Goal: Communication & Community: Ask a question

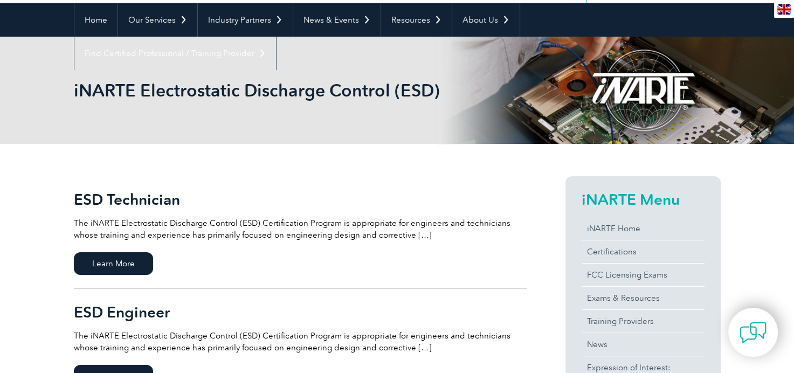
scroll to position [202, 0]
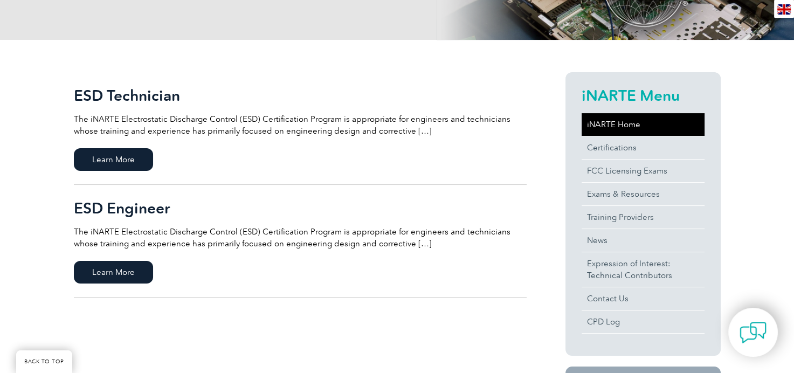
click at [611, 124] on link "iNARTE Home" at bounding box center [643, 124] width 123 height 23
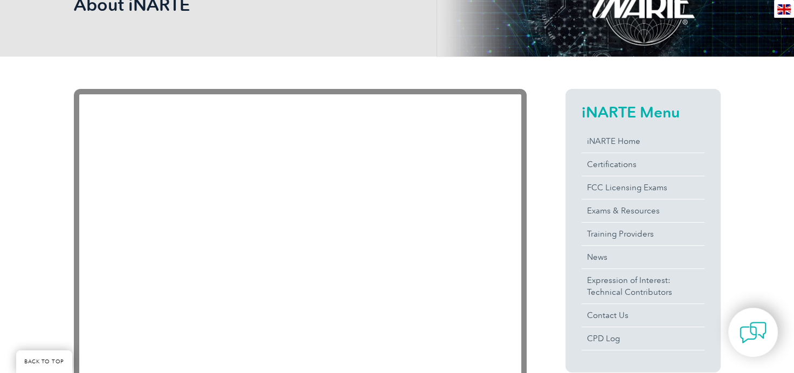
scroll to position [202, 0]
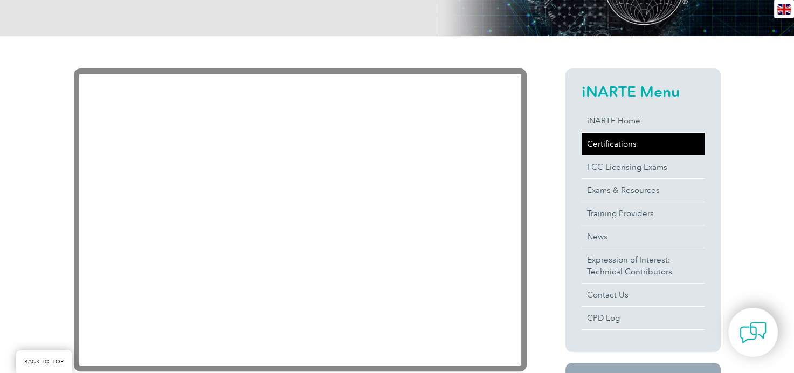
click at [617, 147] on link "Certifications" at bounding box center [643, 144] width 123 height 23
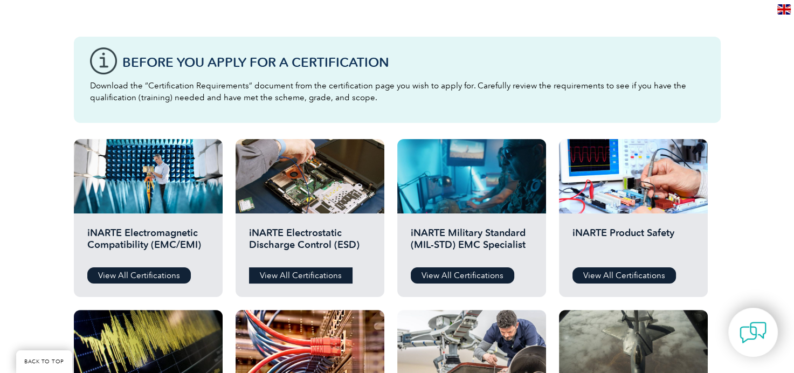
scroll to position [404, 0]
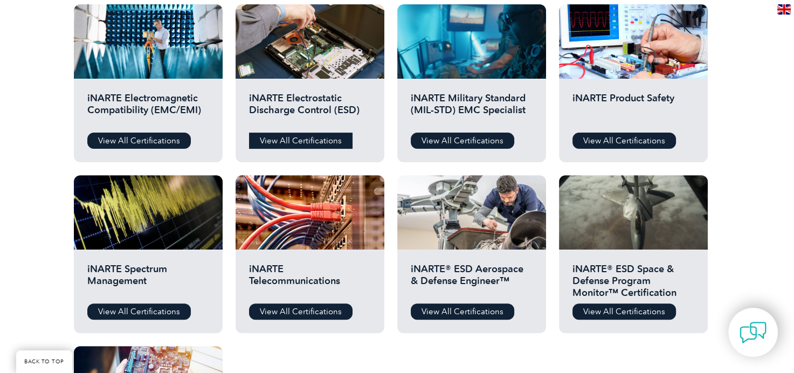
click at [298, 140] on link "View All Certifications" at bounding box center [301, 141] width 104 height 16
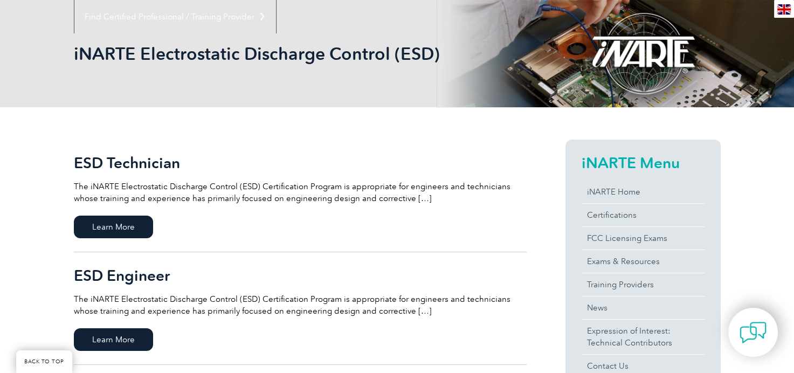
scroll to position [202, 0]
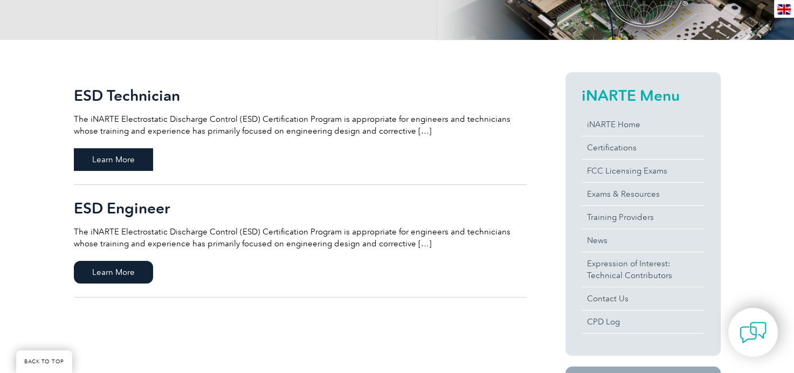
click at [119, 162] on span "Learn More" at bounding box center [113, 159] width 79 height 23
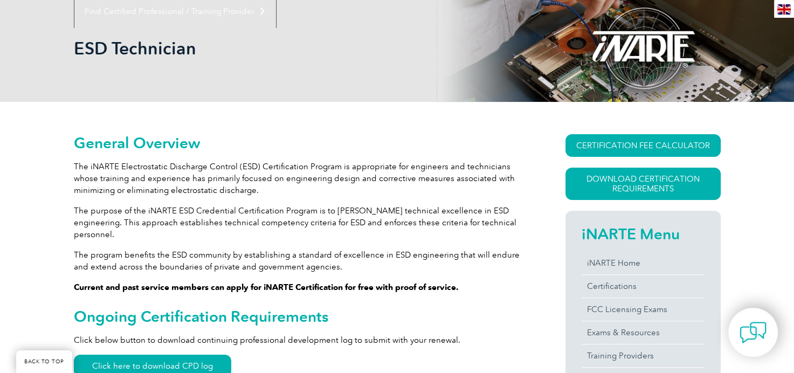
scroll to position [202, 0]
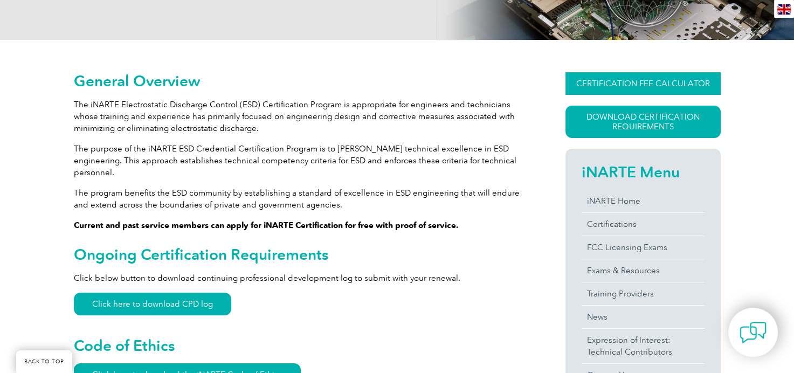
click at [655, 83] on link "CERTIFICATION FEE CALCULATOR" at bounding box center [643, 83] width 155 height 23
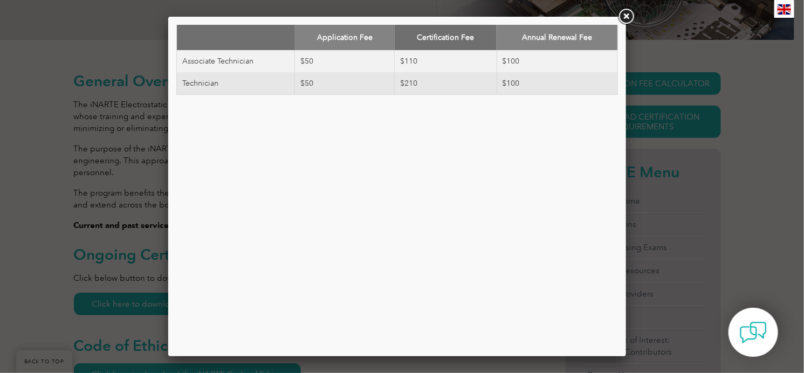
click at [627, 18] on link at bounding box center [625, 16] width 19 height 19
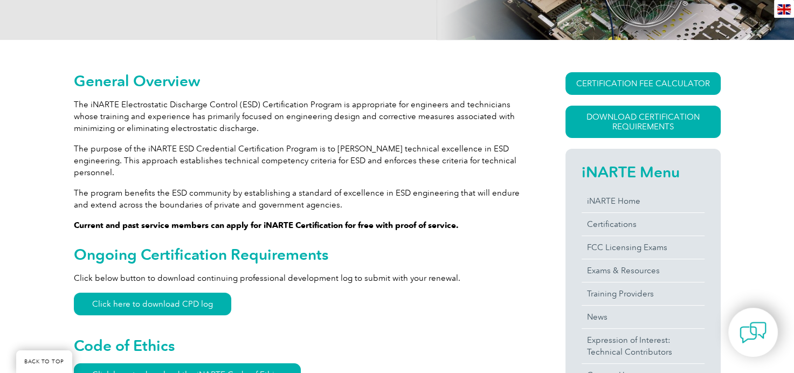
scroll to position [270, 0]
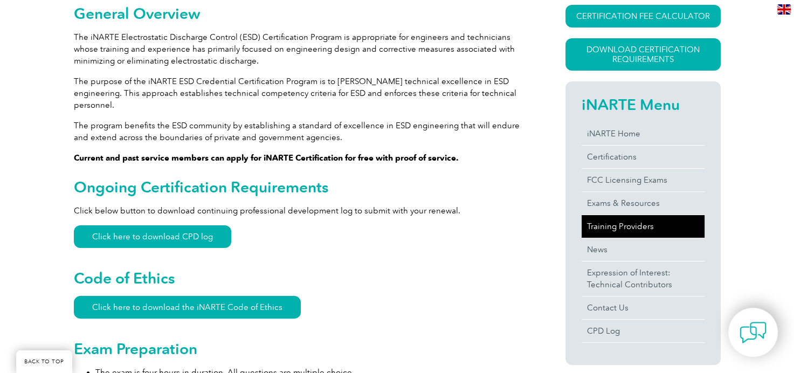
click at [640, 224] on link "Training Providers" at bounding box center [643, 226] width 123 height 23
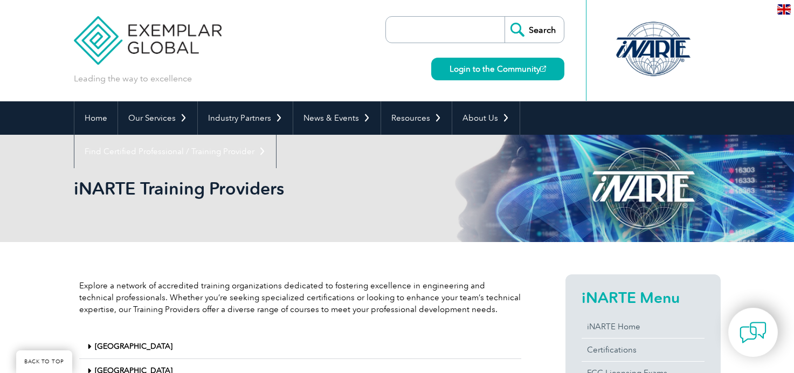
scroll to position [202, 0]
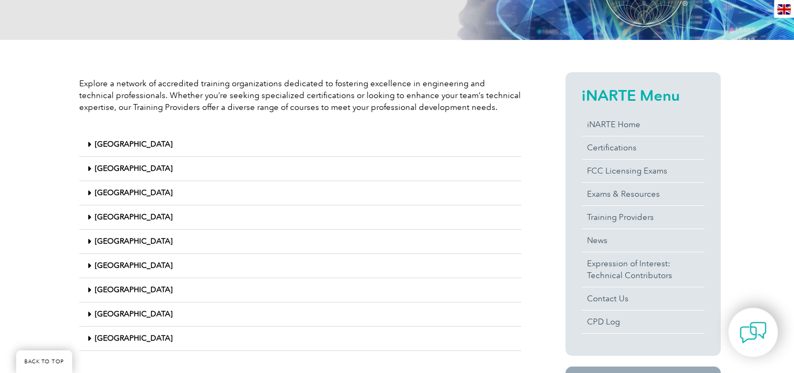
click at [139, 164] on div "India" at bounding box center [300, 169] width 442 height 24
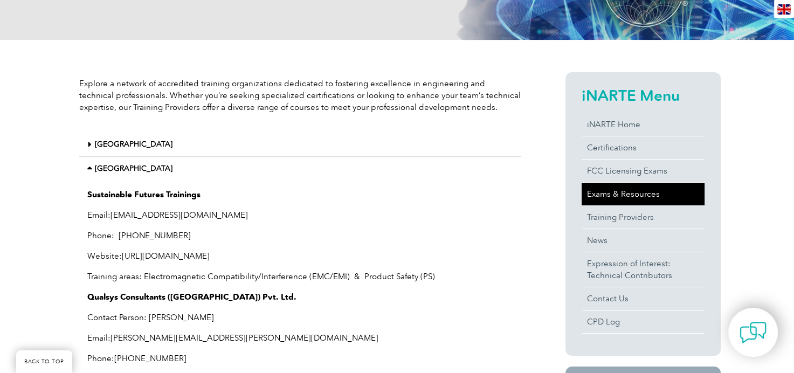
click at [635, 196] on link "Exams & Resources" at bounding box center [643, 194] width 123 height 23
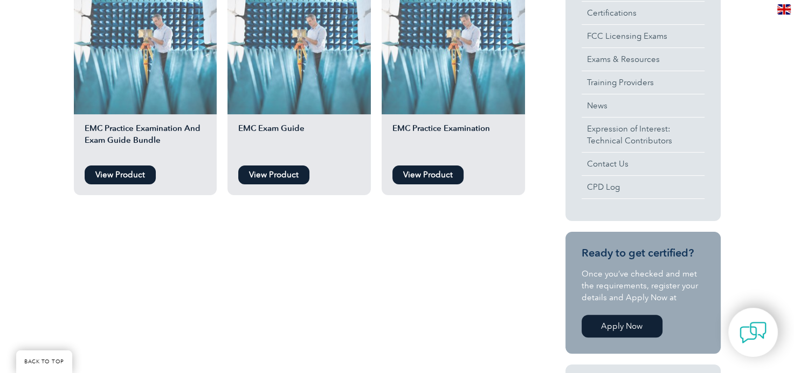
scroll to position [202, 0]
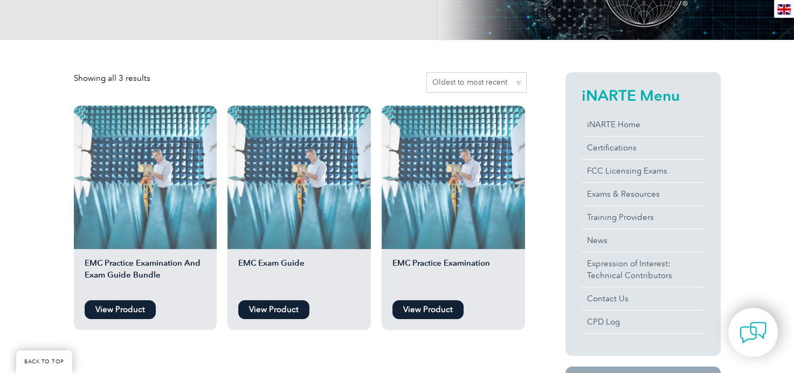
click at [122, 305] on link "View Product" at bounding box center [120, 309] width 71 height 19
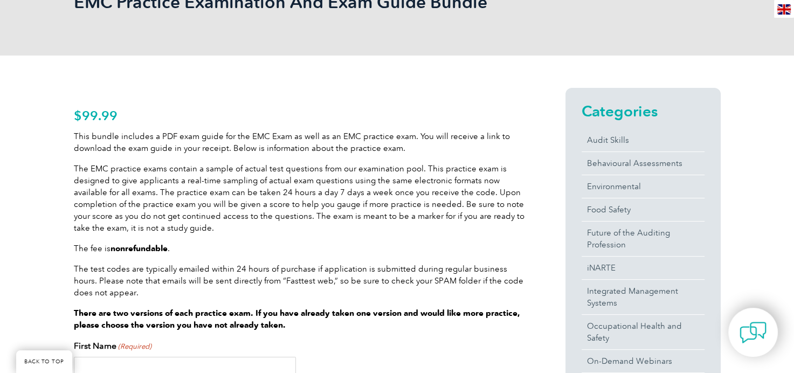
scroll to position [270, 0]
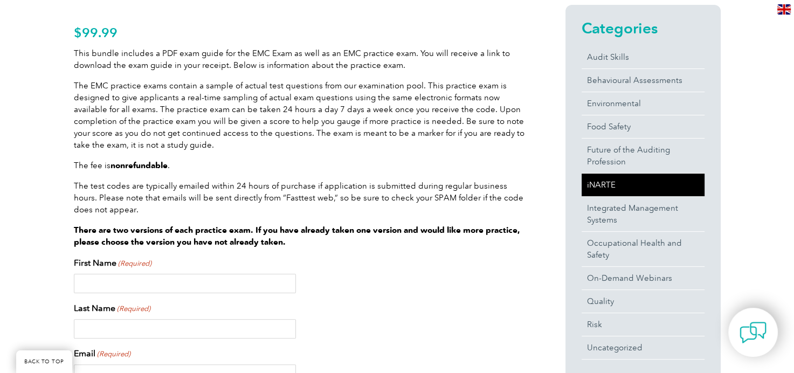
click at [609, 185] on link "iNARTE" at bounding box center [643, 185] width 123 height 23
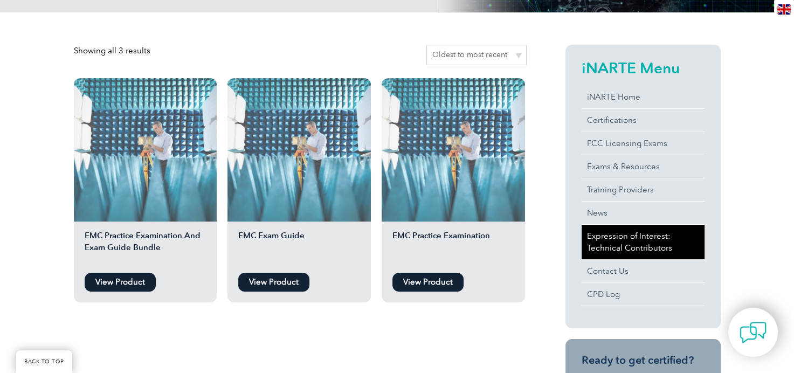
scroll to position [202, 0]
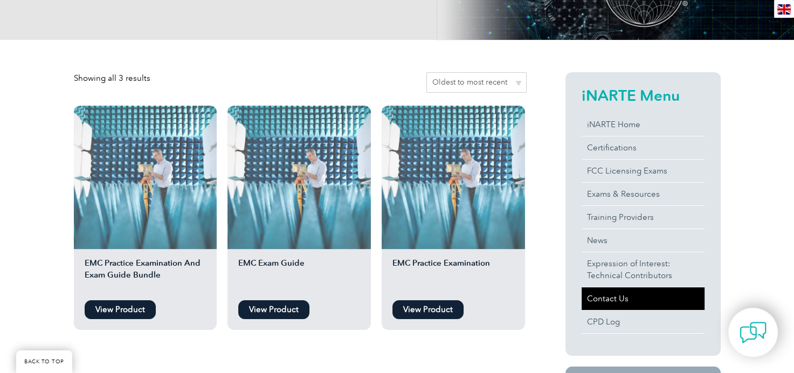
click at [626, 301] on link "Contact Us" at bounding box center [643, 298] width 123 height 23
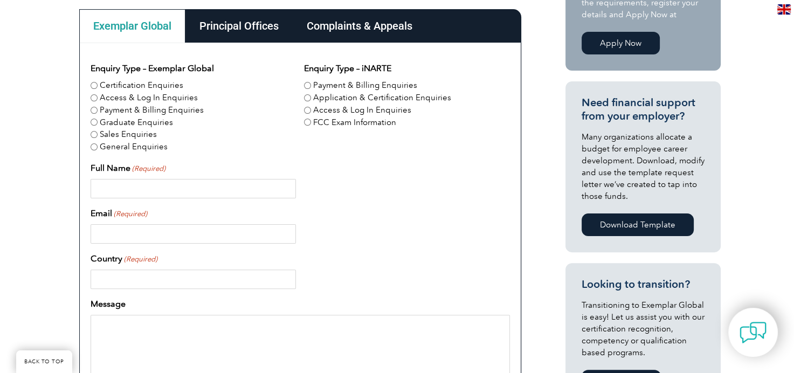
scroll to position [258, 0]
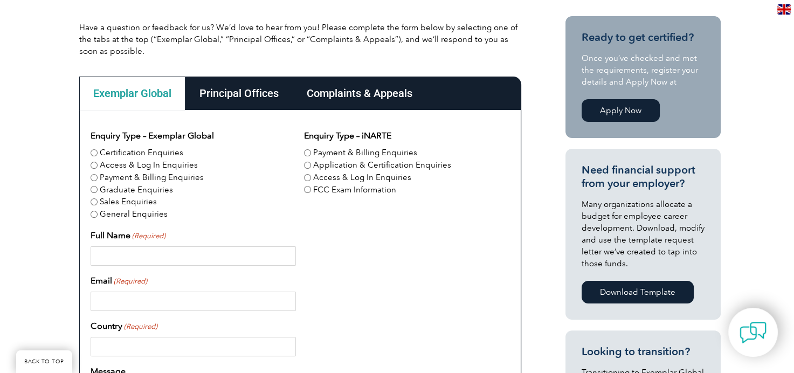
click at [93, 151] on input "Certification Enquiries" at bounding box center [94, 152] width 7 height 7
radio input "true"
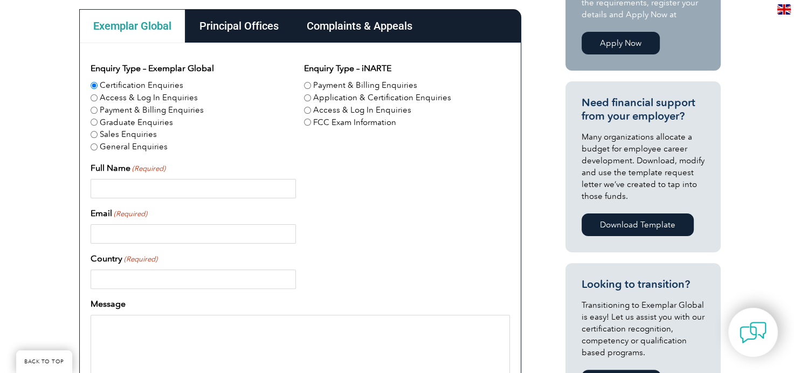
click at [131, 183] on input "Full Name (Required)" at bounding box center [193, 188] width 205 height 19
type input "RAVI KUMAR"
click at [155, 212] on div "Email (Required)" at bounding box center [300, 225] width 419 height 37
click at [150, 212] on div "Email (Required)" at bounding box center [300, 225] width 419 height 37
click at [134, 235] on input "Email (Required)" at bounding box center [193, 233] width 205 height 19
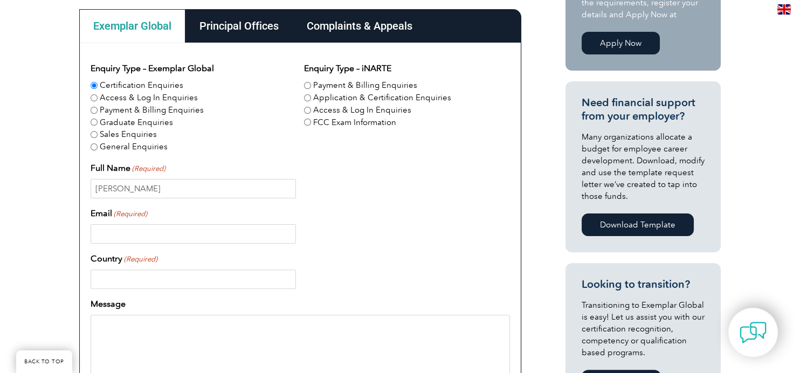
type input "S"
type input "R"
type input "ravikumar84bdvt@gmail.com"
click at [118, 274] on input "Country (Required)" at bounding box center [193, 279] width 205 height 19
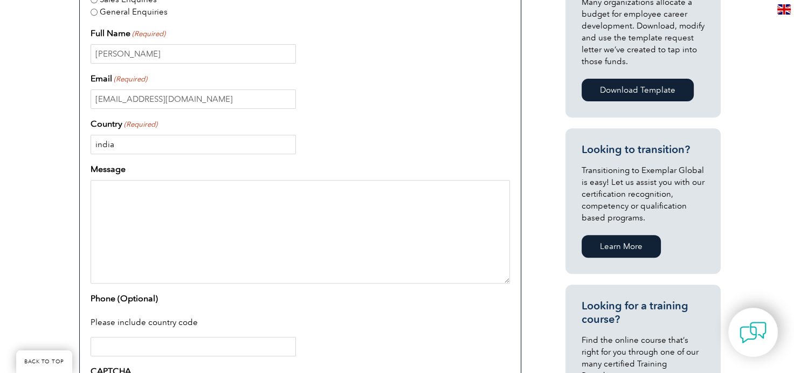
scroll to position [393, 0]
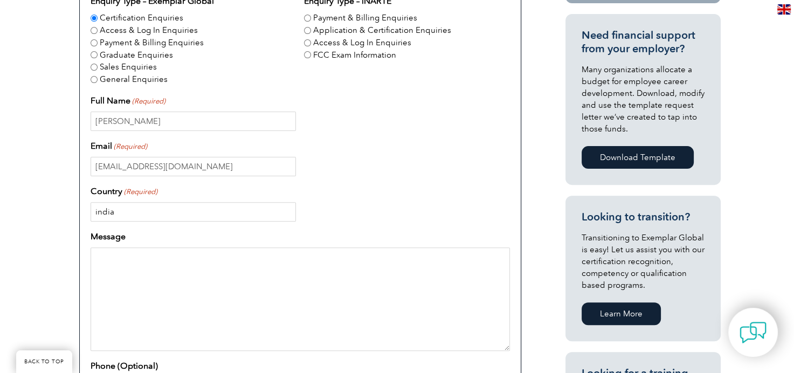
type input "india"
click at [203, 162] on input "ravikumar84bdvt@gmail.com" at bounding box center [193, 166] width 205 height 19
type input "r"
type input "service@staticsystem.com"
click at [114, 259] on textarea "Message" at bounding box center [300, 299] width 419 height 104
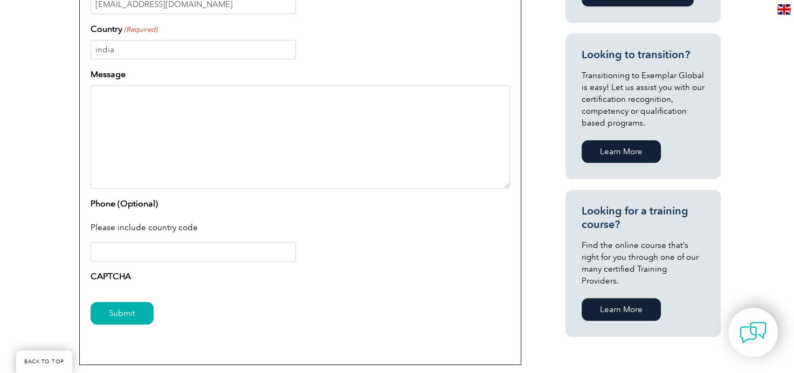
scroll to position [528, 0]
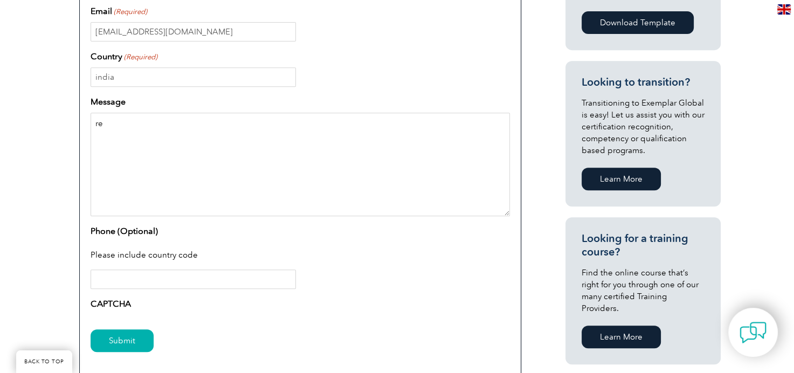
type textarea "r"
click at [233, 162] on textarea "hi good evening dear" at bounding box center [300, 165] width 419 height 104
drag, startPoint x: 97, startPoint y: 119, endPoint x: 183, endPoint y: 119, distance: 86.3
click at [183, 119] on textarea "hi good evening dear" at bounding box center [300, 165] width 419 height 104
click at [186, 119] on textarea "hi good evening dear" at bounding box center [300, 165] width 419 height 104
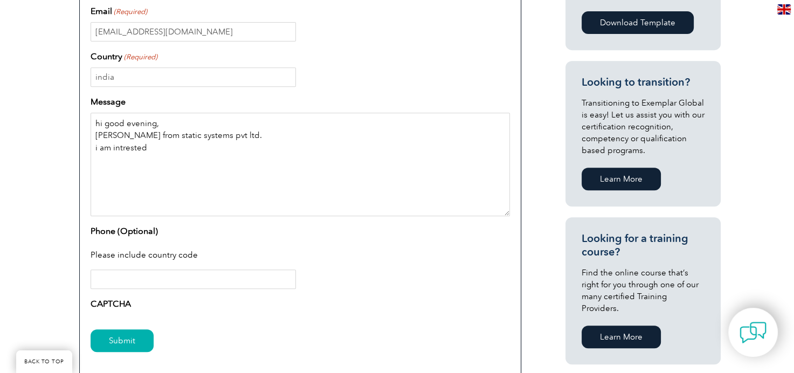
click at [132, 146] on textarea "hi good evening, Ravi kumar from static systems pvt ltd. i am intrested" at bounding box center [300, 165] width 419 height 104
click at [133, 162] on textarea "hi good evening, Ravi kumar from static systems pvt ltd. i am intrested" at bounding box center [300, 165] width 419 height 104
click at [113, 144] on textarea "hi good evening, Ravi kumar from static systems pvt ltd. i am intrested" at bounding box center [300, 165] width 419 height 104
click at [124, 130] on textarea "hi good evening, Ravi kumar from static systems pvt ltd. i am intrested" at bounding box center [300, 165] width 419 height 104
click at [401, 79] on div "india" at bounding box center [300, 76] width 419 height 19
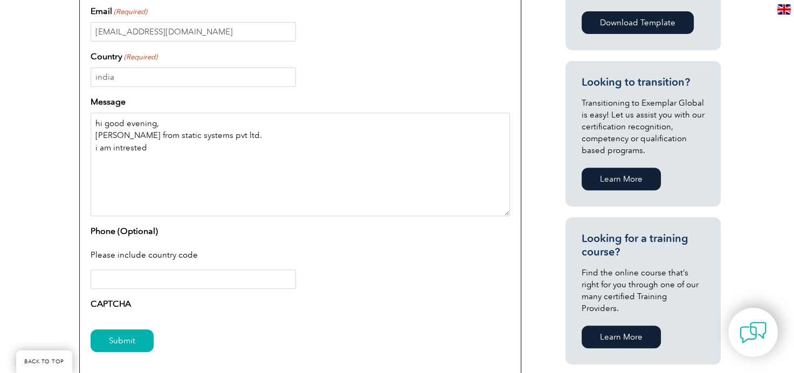
click at [148, 146] on textarea "hi good evening, Ravi kumar from static systems pvt ltd. i am intrested" at bounding box center [300, 165] width 419 height 104
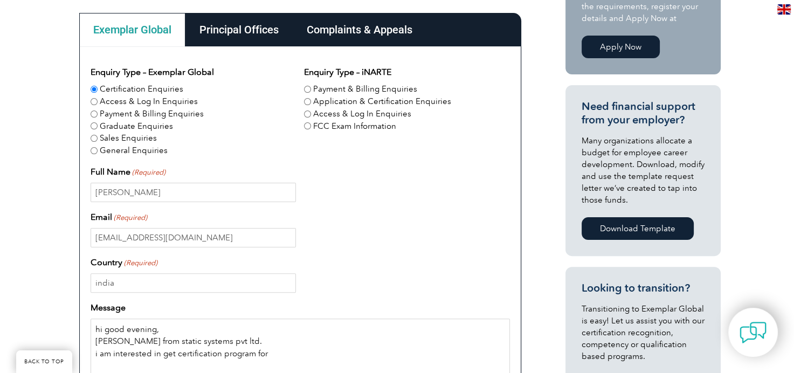
scroll to position [393, 0]
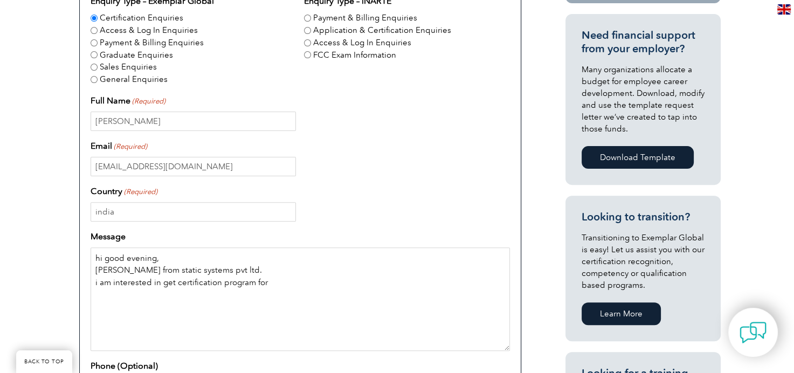
click at [175, 279] on textarea "hi good evening, Ravi kumar from static systems pvt ltd. i am interested in get…" at bounding box center [300, 299] width 419 height 104
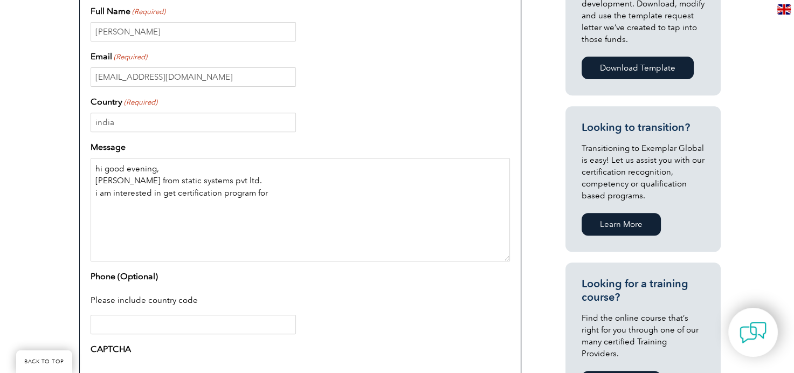
scroll to position [404, 0]
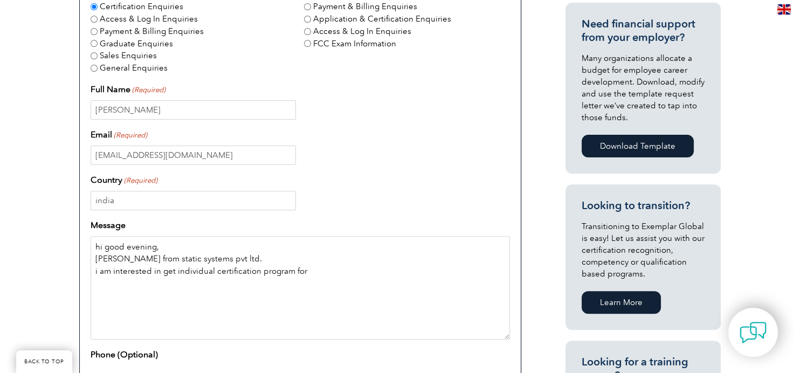
click at [311, 270] on textarea "hi good evening, Ravi kumar from static systems pvt ltd. i am interested in get…" at bounding box center [300, 288] width 419 height 104
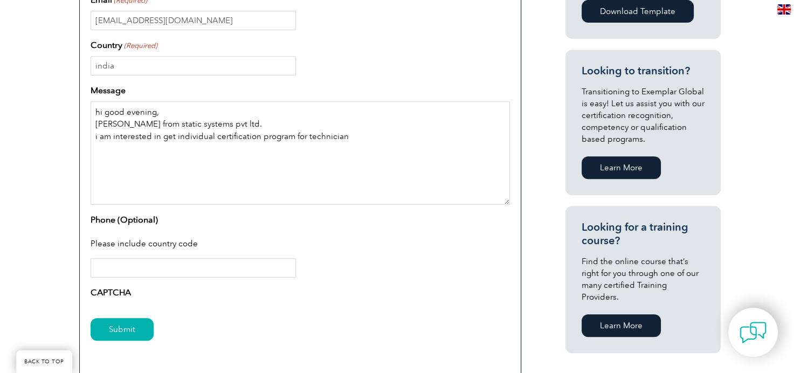
scroll to position [337, 0]
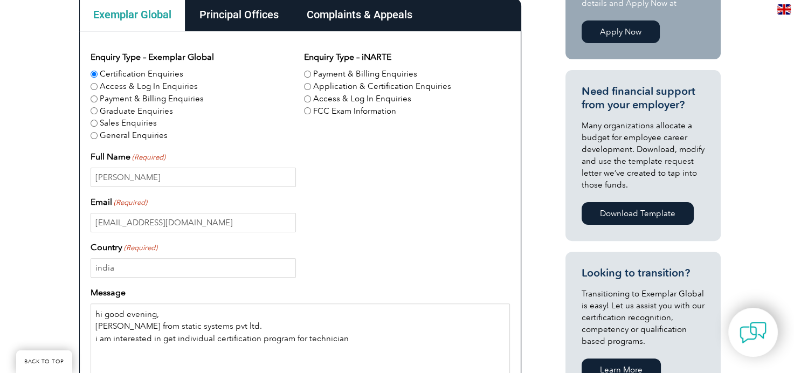
click at [349, 340] on textarea "hi good evening, Ravi kumar from static systems pvt ltd. i am interested in get…" at bounding box center [300, 356] width 419 height 104
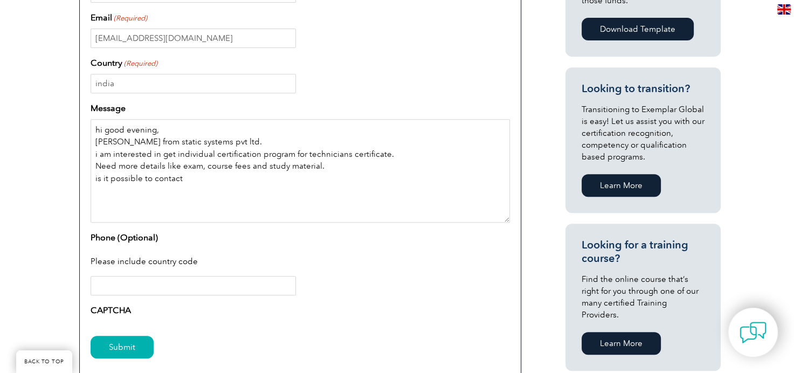
scroll to position [539, 0]
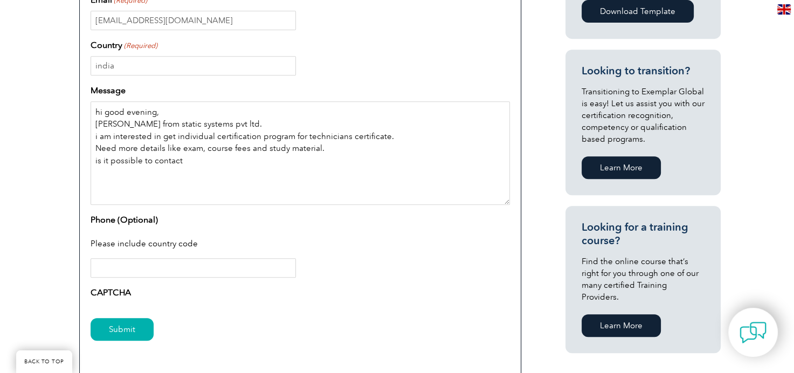
type textarea "hi good evening, Ravi kumar from static systems pvt ltd. i am interested in get…"
click at [129, 240] on div "Please include country code" at bounding box center [300, 245] width 419 height 28
click at [120, 270] on input "Phone (Optional)" at bounding box center [193, 267] width 205 height 19
type input "9"
type input "="
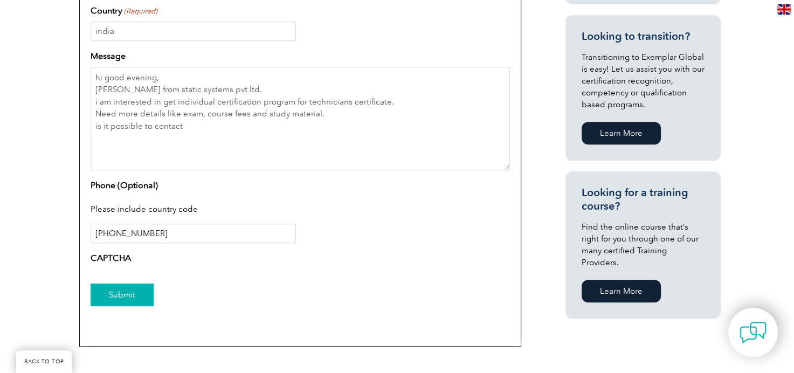
scroll to position [674, 0]
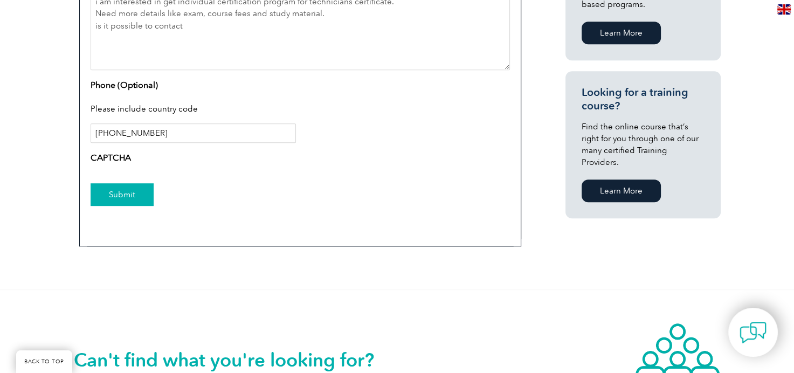
type input "+91 9845090587"
click at [128, 191] on input "Submit" at bounding box center [122, 194] width 63 height 23
click at [118, 157] on label "CAPTCHA" at bounding box center [111, 157] width 40 height 13
click at [119, 194] on input "Submit" at bounding box center [122, 194] width 63 height 23
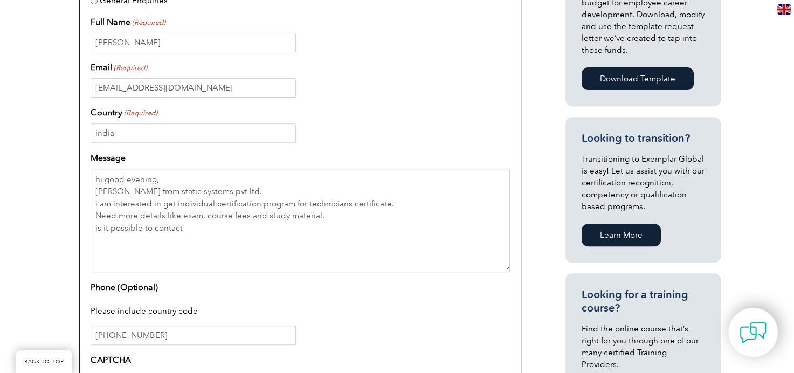
scroll to position [606, 0]
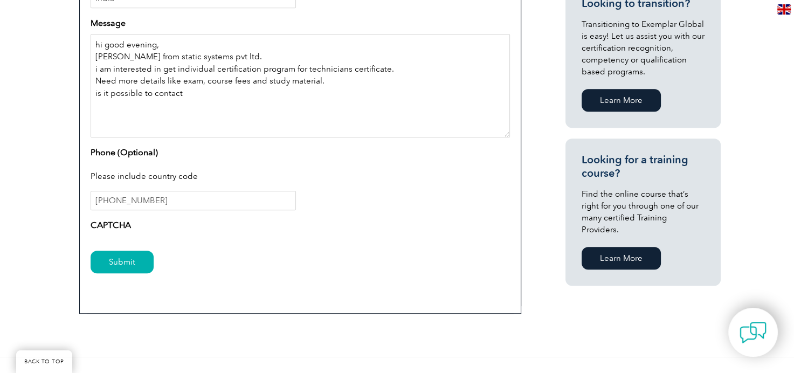
click at [185, 91] on textarea "hi good evening, Ravi kumar from static systems pvt ltd. i am interested in get…" at bounding box center [300, 86] width 419 height 104
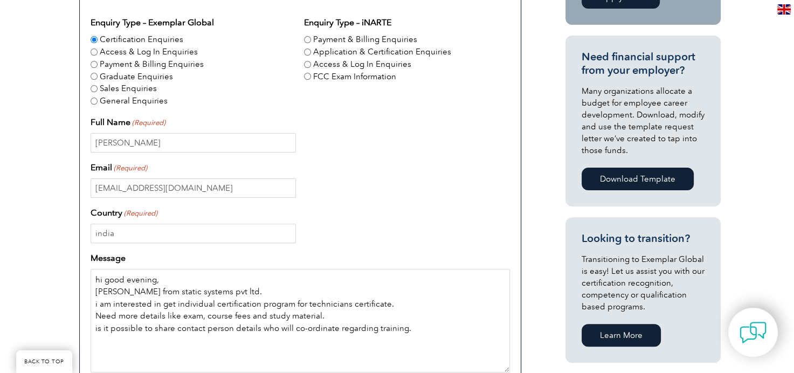
scroll to position [404, 0]
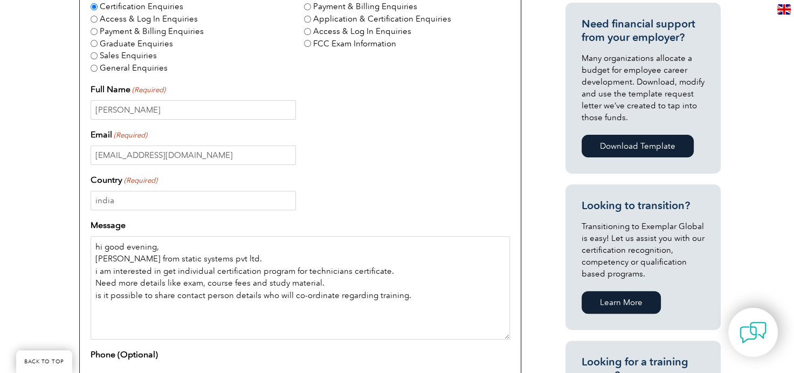
type textarea "hi good evening, Ravi kumar from static systems pvt ltd. i am interested in get…"
click at [150, 107] on input "RAVI KUMAR" at bounding box center [193, 109] width 205 height 19
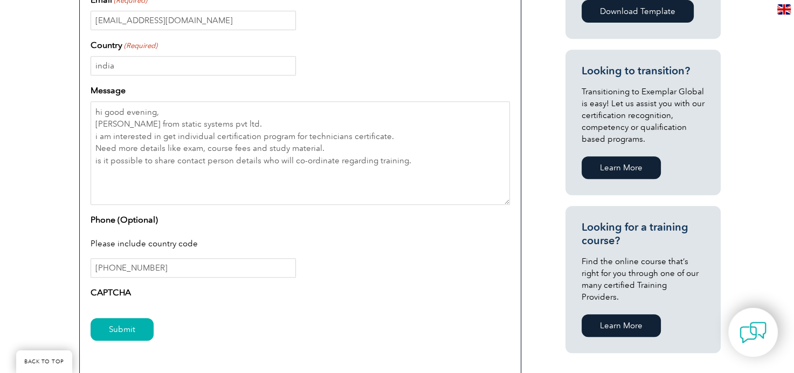
scroll to position [606, 0]
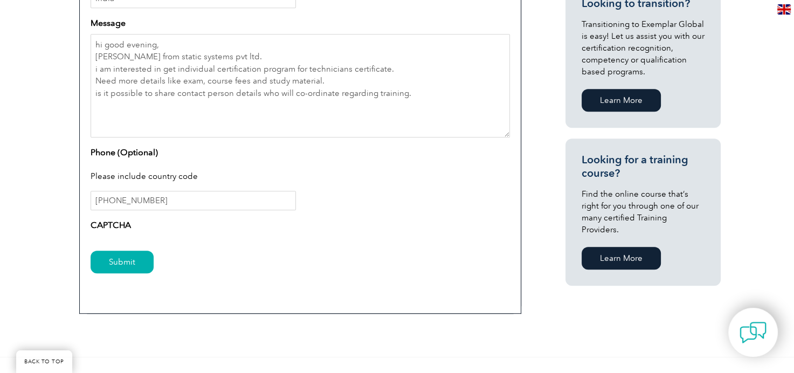
type input "Ravi Kumar"
click at [112, 224] on label "CAPTCHA" at bounding box center [111, 225] width 40 height 13
click at [112, 223] on label "CAPTCHA" at bounding box center [111, 225] width 40 height 13
click at [162, 219] on div "CAPTCHA" at bounding box center [300, 227] width 419 height 17
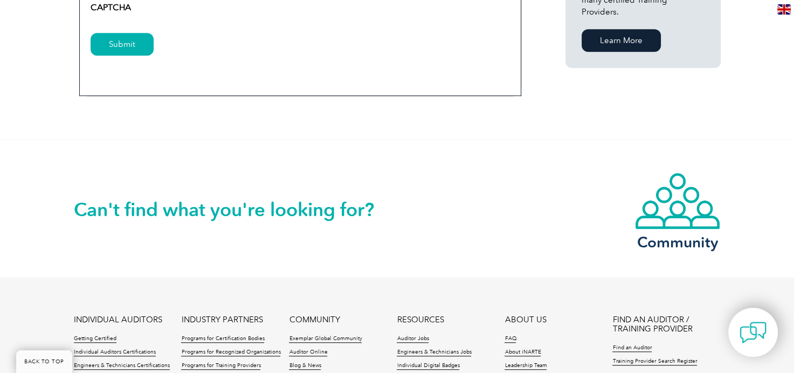
scroll to position [748, 0]
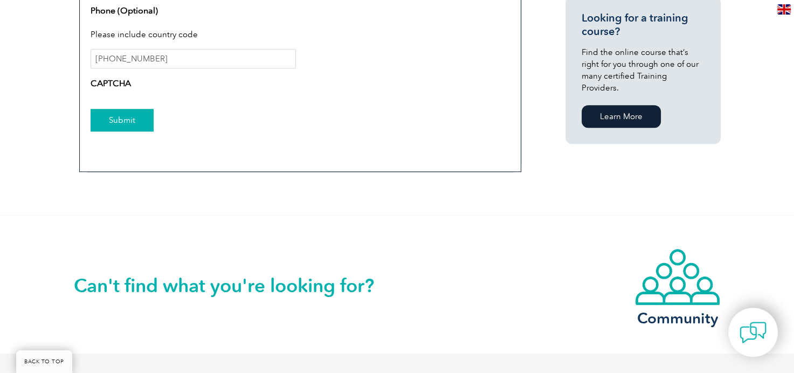
click at [123, 120] on input "Submit" at bounding box center [122, 120] width 63 height 23
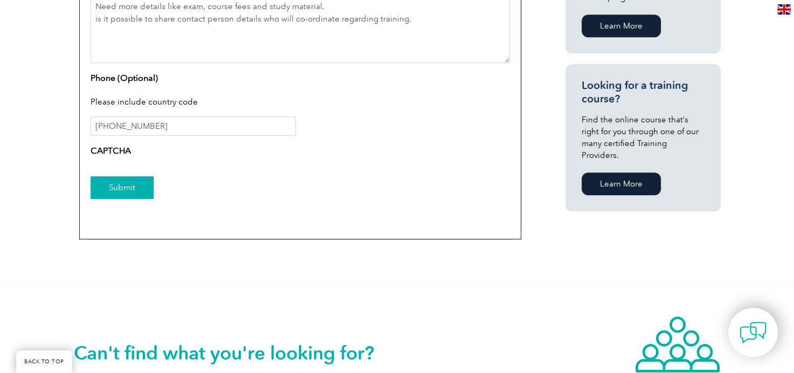
click at [117, 181] on input "Submit" at bounding box center [122, 187] width 63 height 23
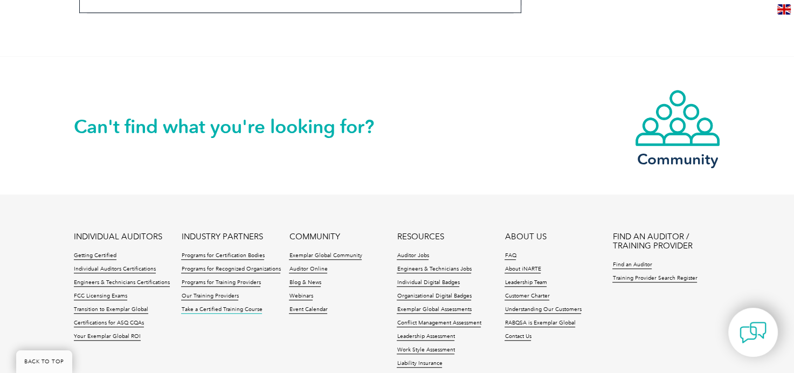
scroll to position [950, 0]
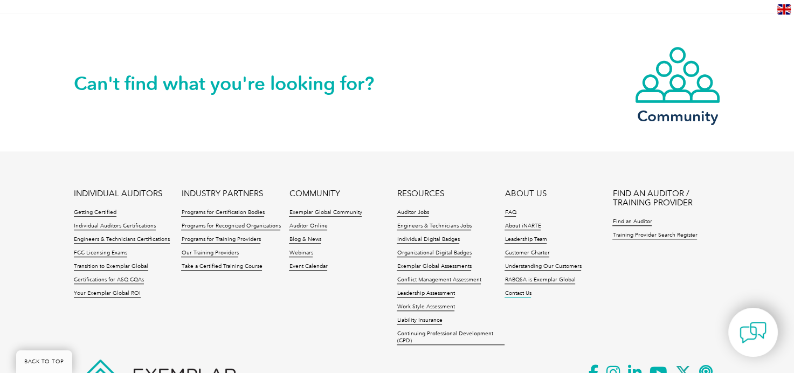
click at [516, 290] on link "Contact Us" at bounding box center [518, 294] width 26 height 8
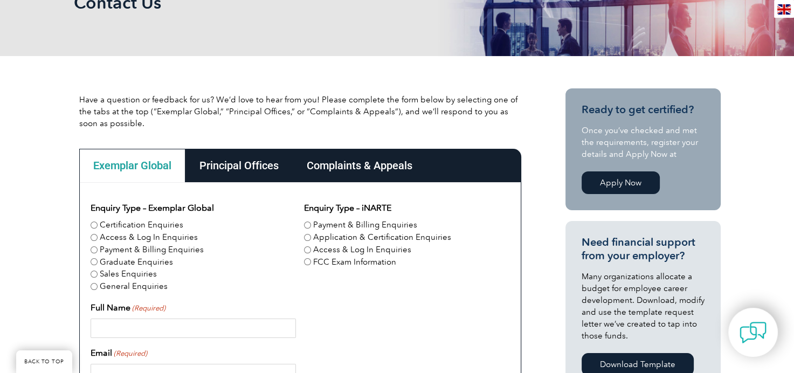
scroll to position [142, 0]
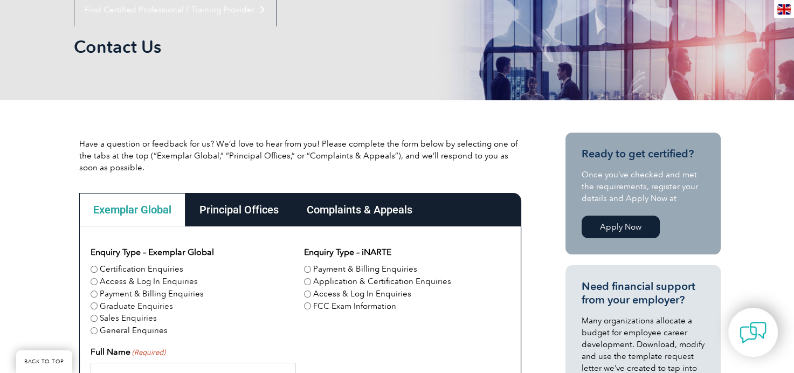
click at [616, 227] on link "Apply Now" at bounding box center [621, 227] width 78 height 23
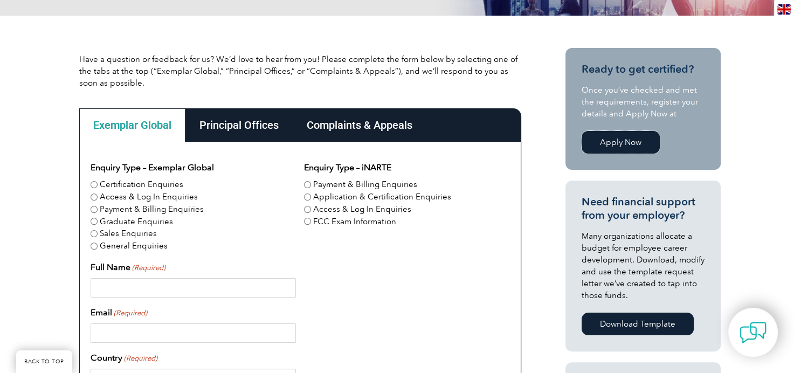
scroll to position [277, 0]
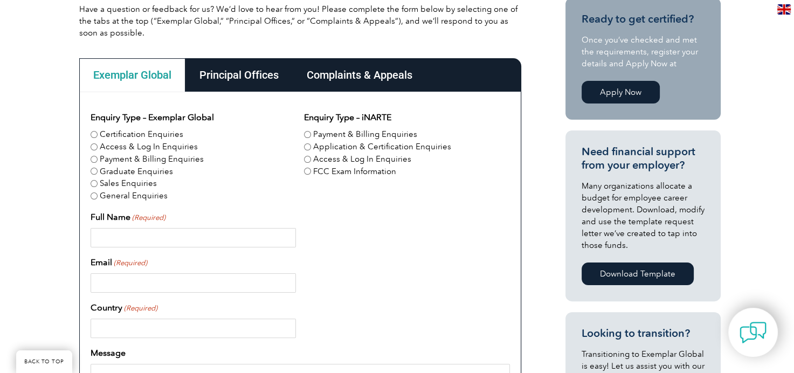
click at [247, 77] on div "Principal Offices" at bounding box center [238, 74] width 107 height 33
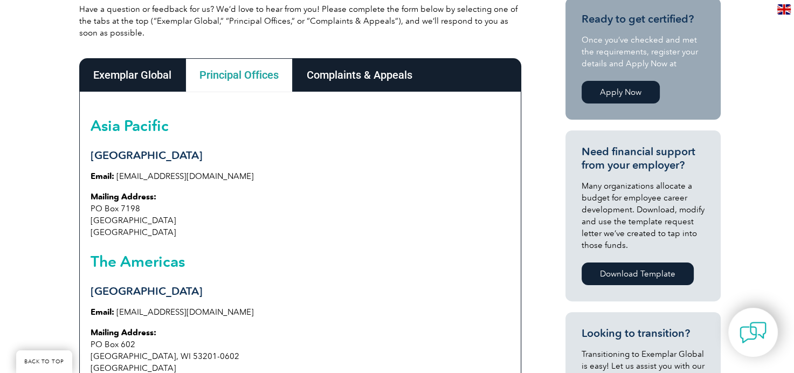
click at [389, 79] on div "Complaints & Appeals" at bounding box center [360, 74] width 134 height 33
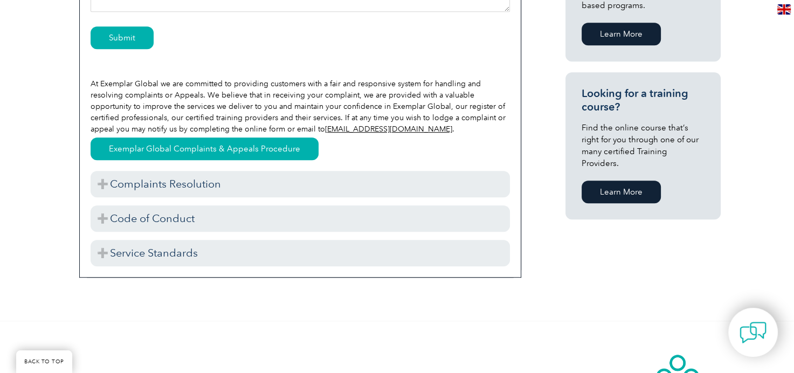
scroll to position [748, 0]
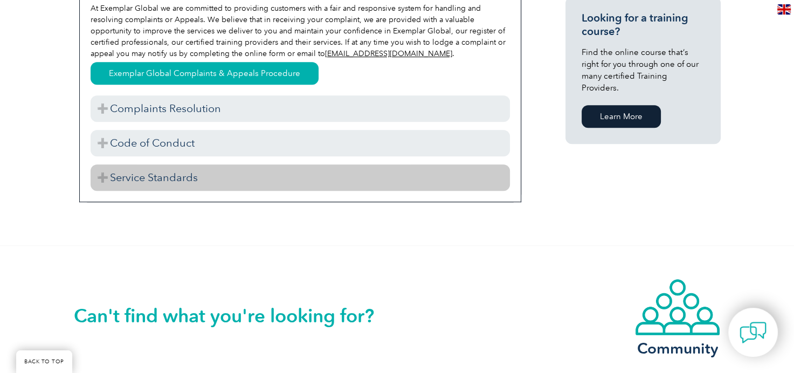
click at [188, 177] on h3 "Service Standards" at bounding box center [300, 177] width 419 height 26
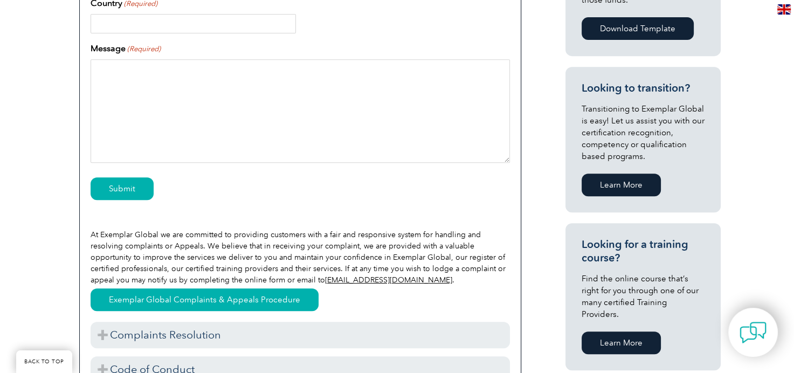
scroll to position [546, 0]
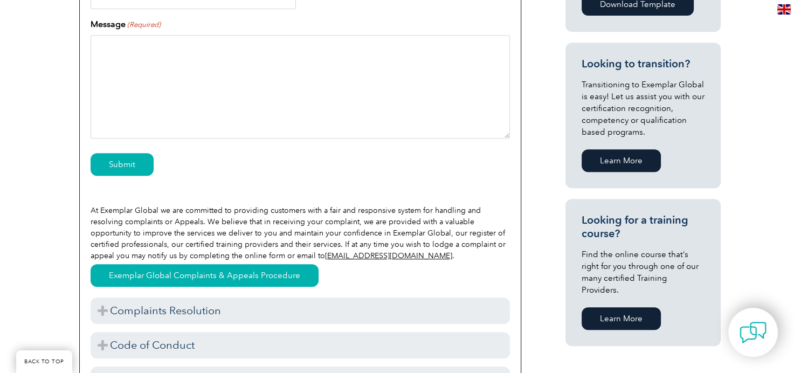
click at [616, 307] on link "Learn More" at bounding box center [621, 318] width 79 height 23
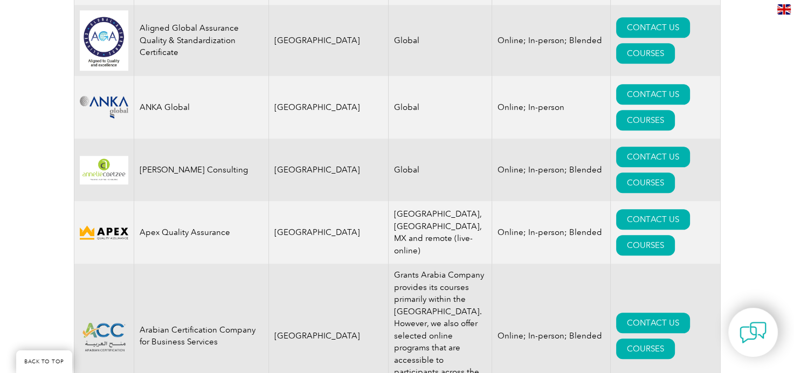
scroll to position [1348, 0]
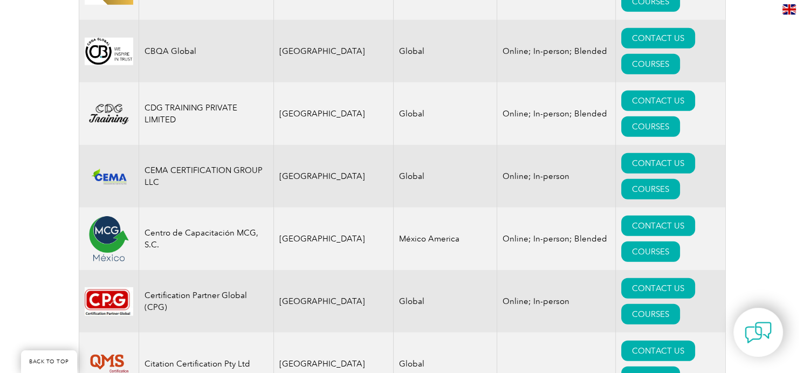
scroll to position [3302, 0]
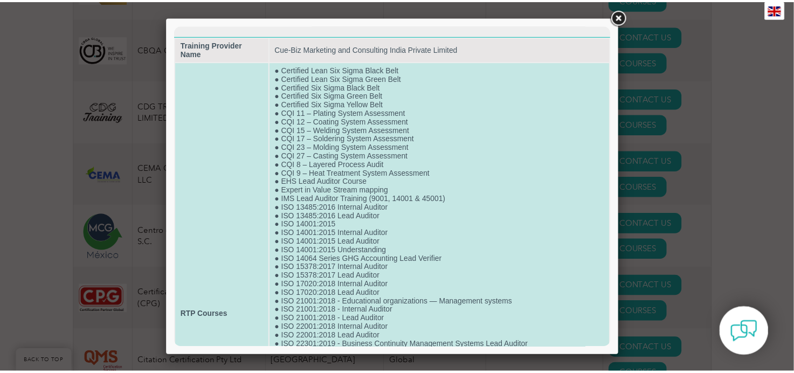
scroll to position [255, 0]
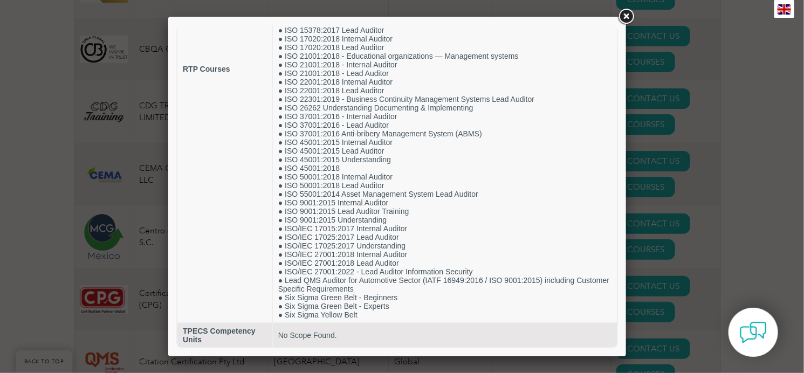
click at [631, 18] on link at bounding box center [625, 16] width 19 height 19
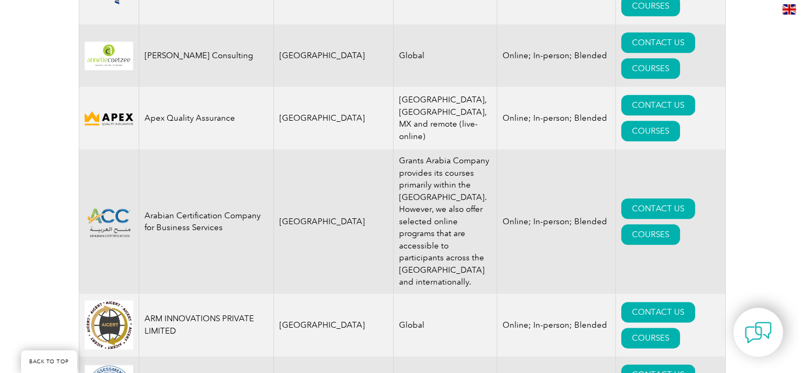
scroll to position [1348, 0]
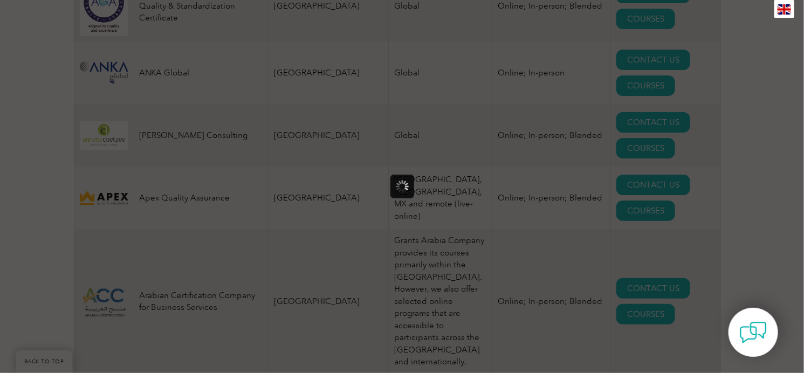
scroll to position [0, 0]
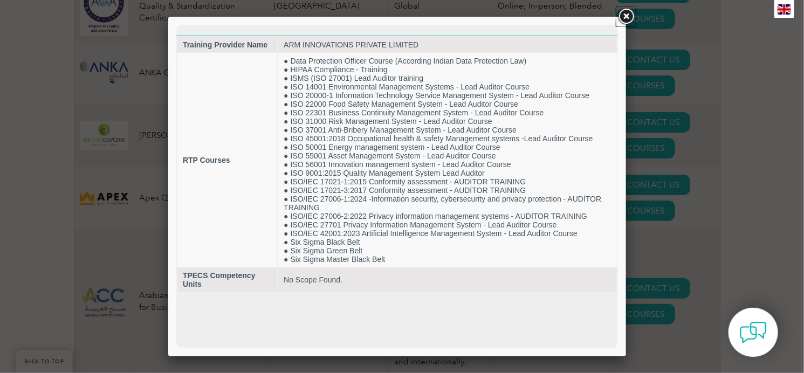
click at [625, 13] on link at bounding box center [625, 16] width 19 height 19
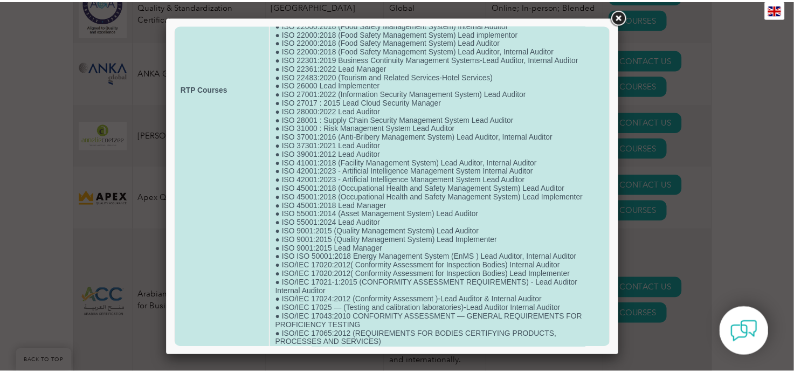
scroll to position [361, 0]
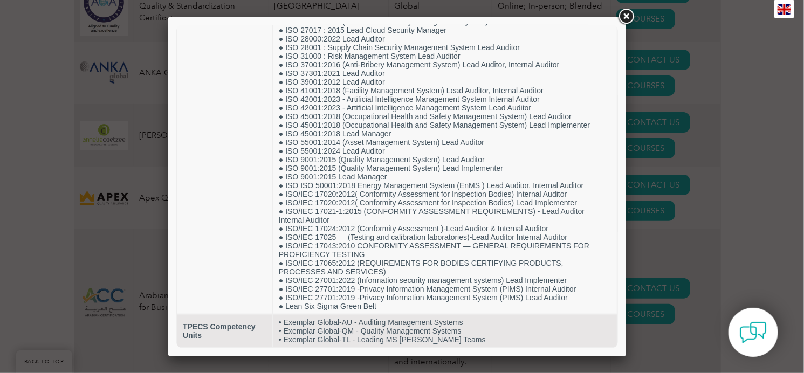
click at [630, 13] on link at bounding box center [625, 16] width 19 height 19
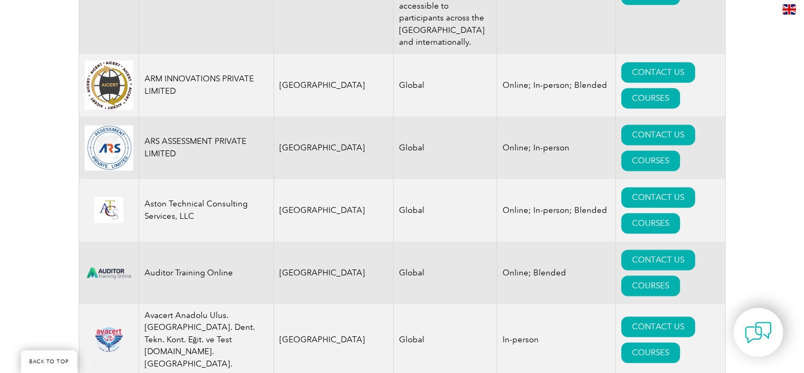
scroll to position [1685, 0]
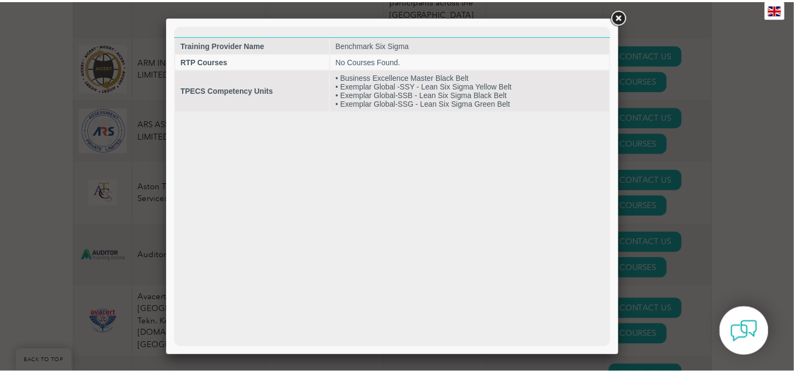
scroll to position [0, 0]
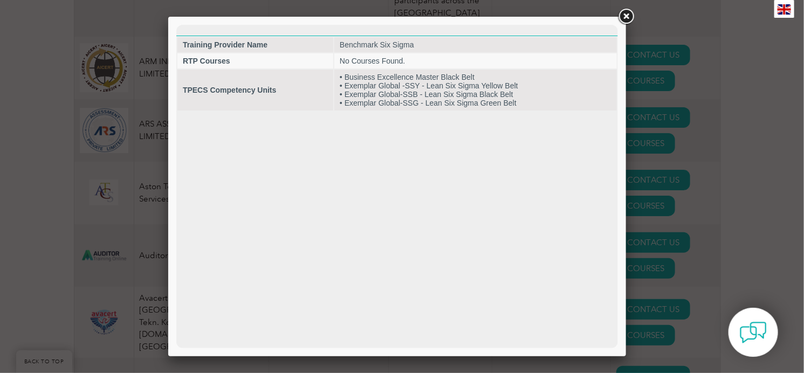
click at [628, 17] on link at bounding box center [625, 16] width 19 height 19
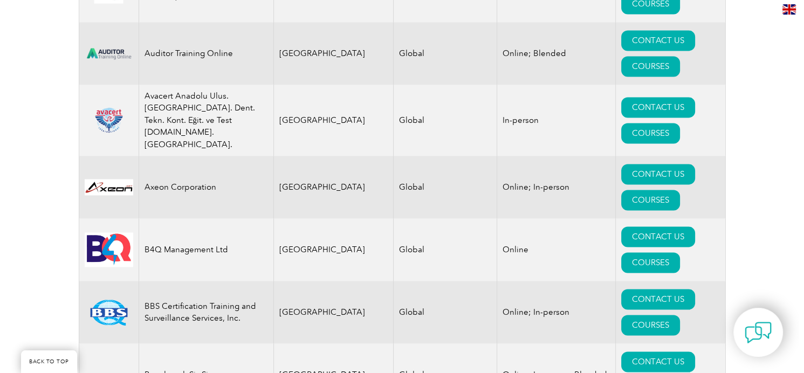
scroll to position [2022, 0]
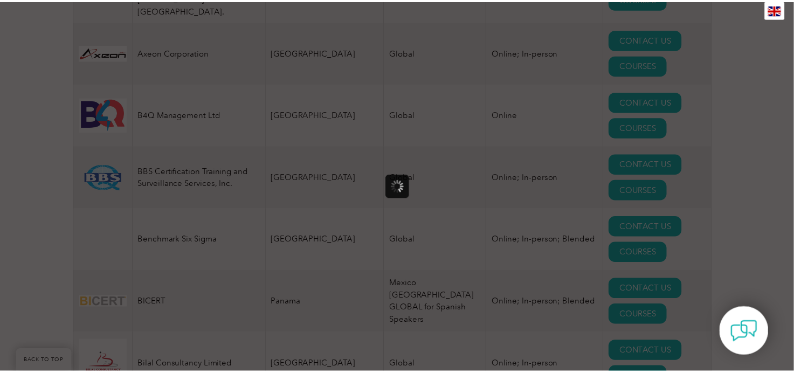
scroll to position [0, 0]
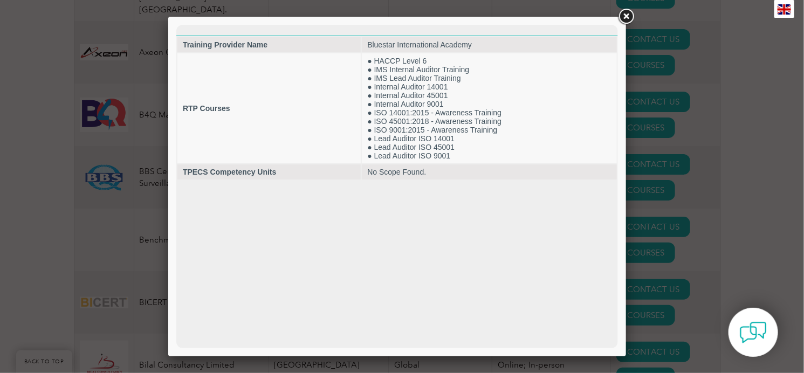
click at [630, 13] on link at bounding box center [625, 16] width 19 height 19
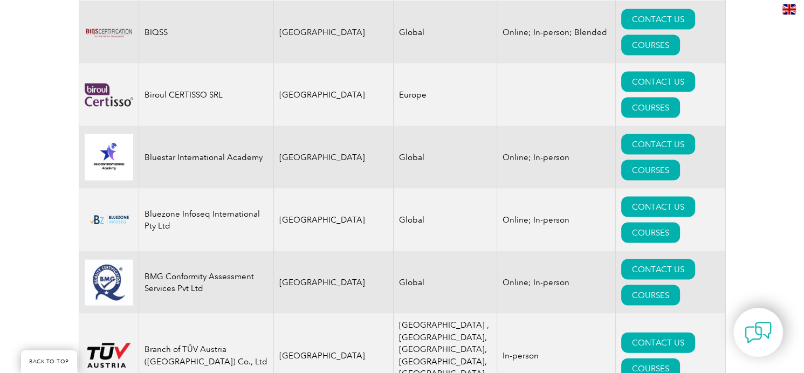
scroll to position [2561, 0]
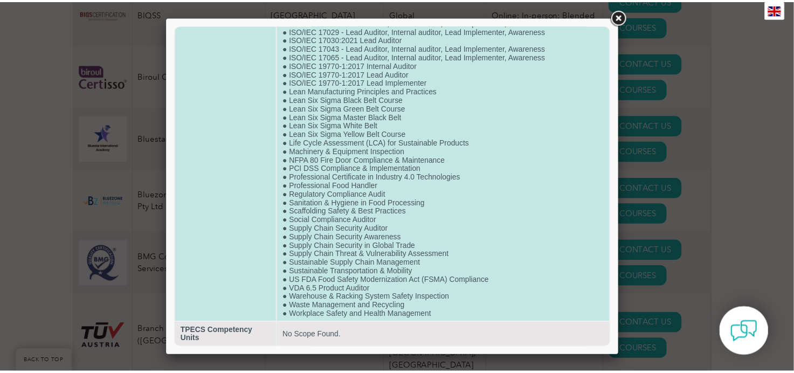
scroll to position [2242, 0]
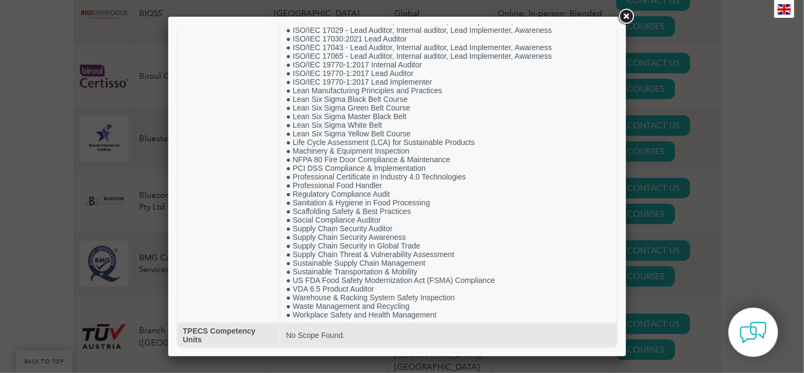
click at [627, 15] on link at bounding box center [625, 16] width 19 height 19
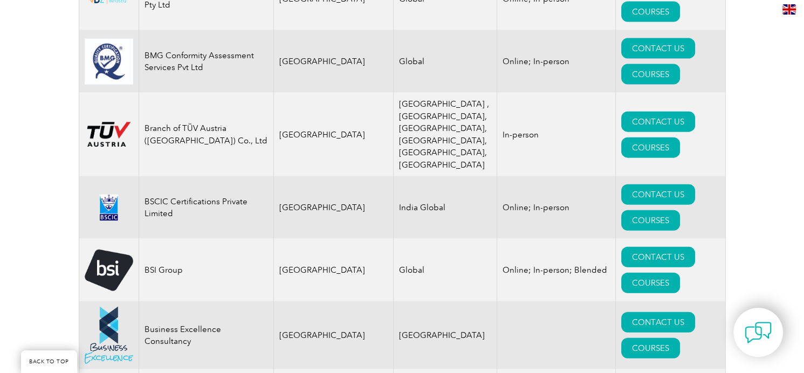
scroll to position [2898, 0]
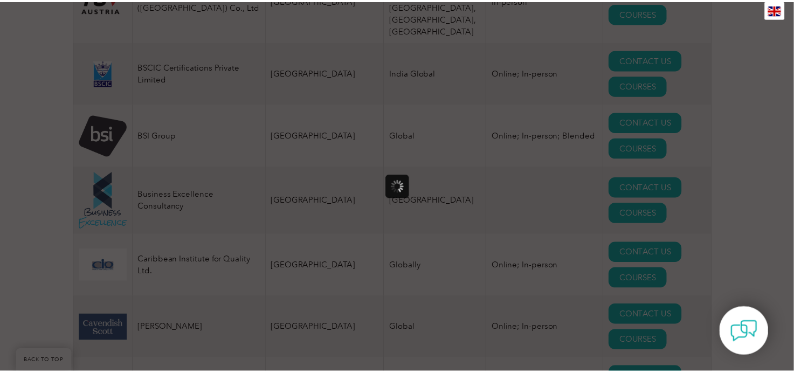
scroll to position [0, 0]
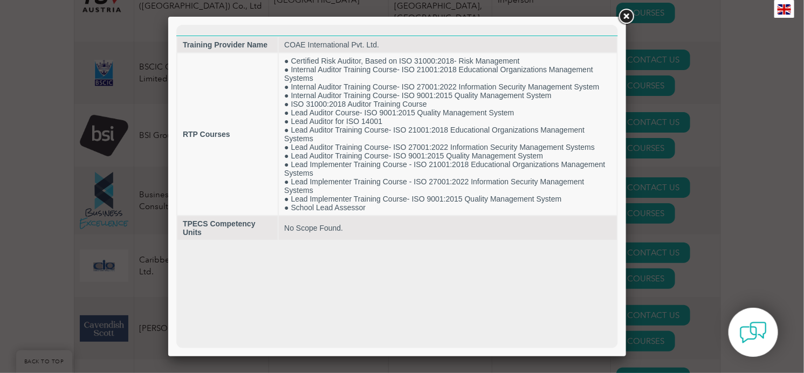
click at [629, 11] on link at bounding box center [625, 16] width 19 height 19
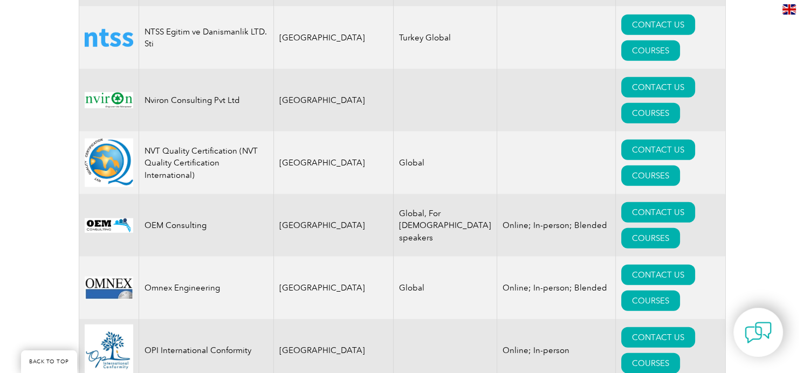
scroll to position [12332, 0]
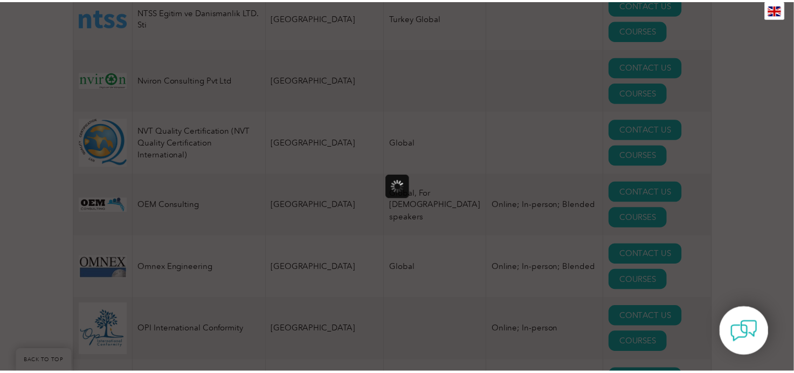
scroll to position [0, 0]
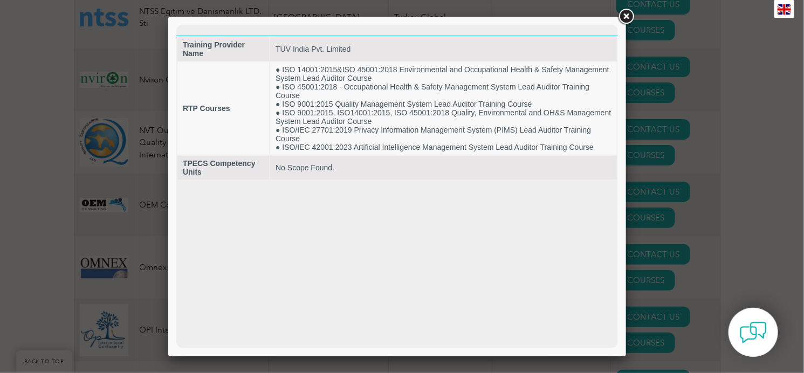
click at [627, 14] on link at bounding box center [625, 16] width 19 height 19
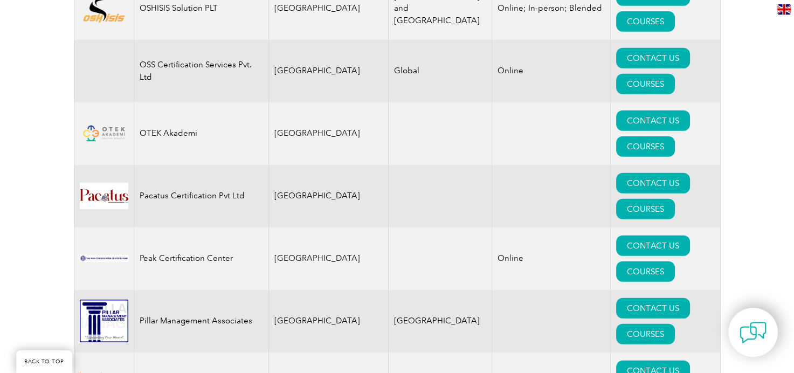
scroll to position [12804, 0]
